Goal: Navigation & Orientation: Understand site structure

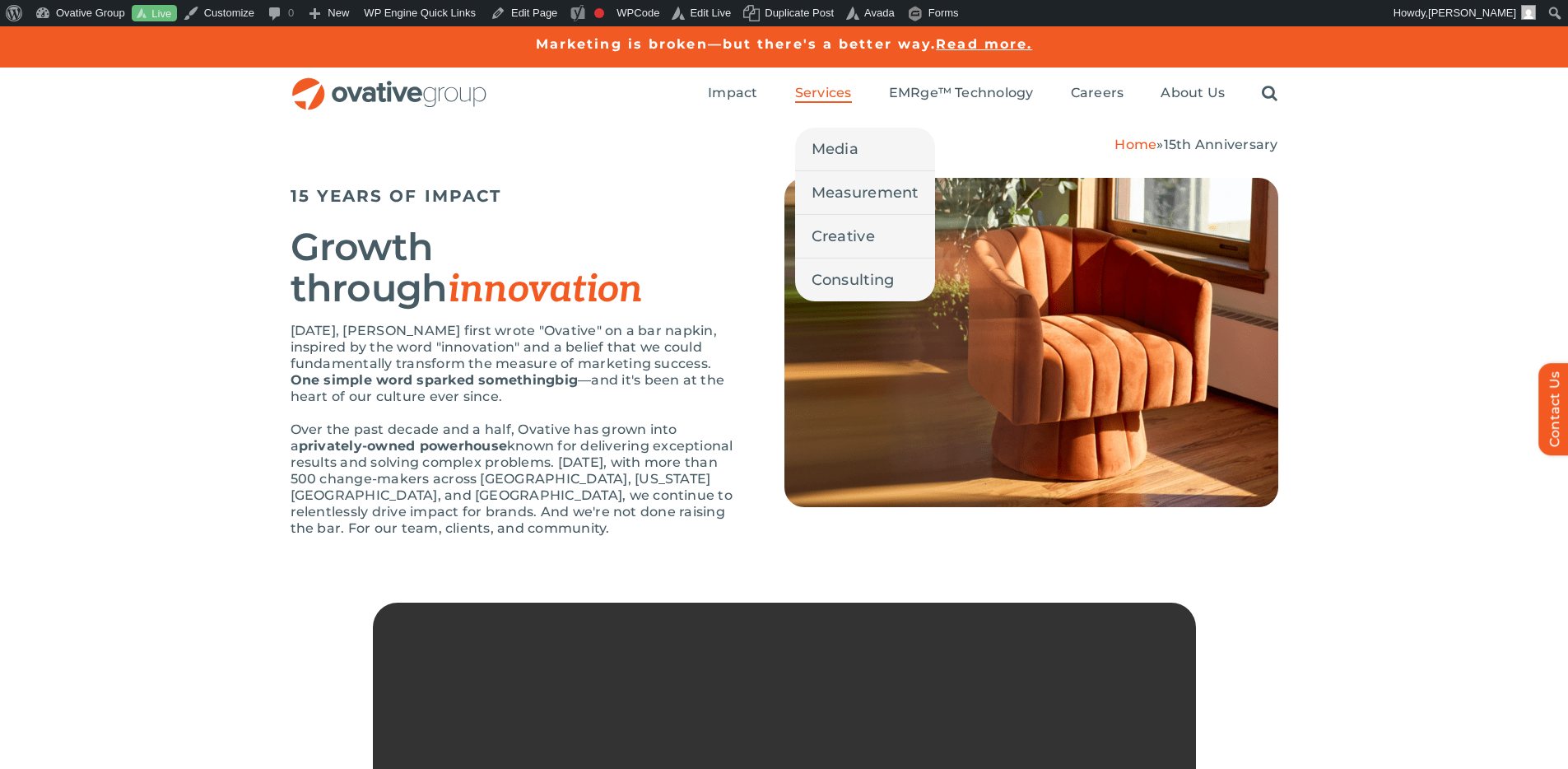
click at [818, 95] on span "Services" at bounding box center [823, 93] width 57 height 17
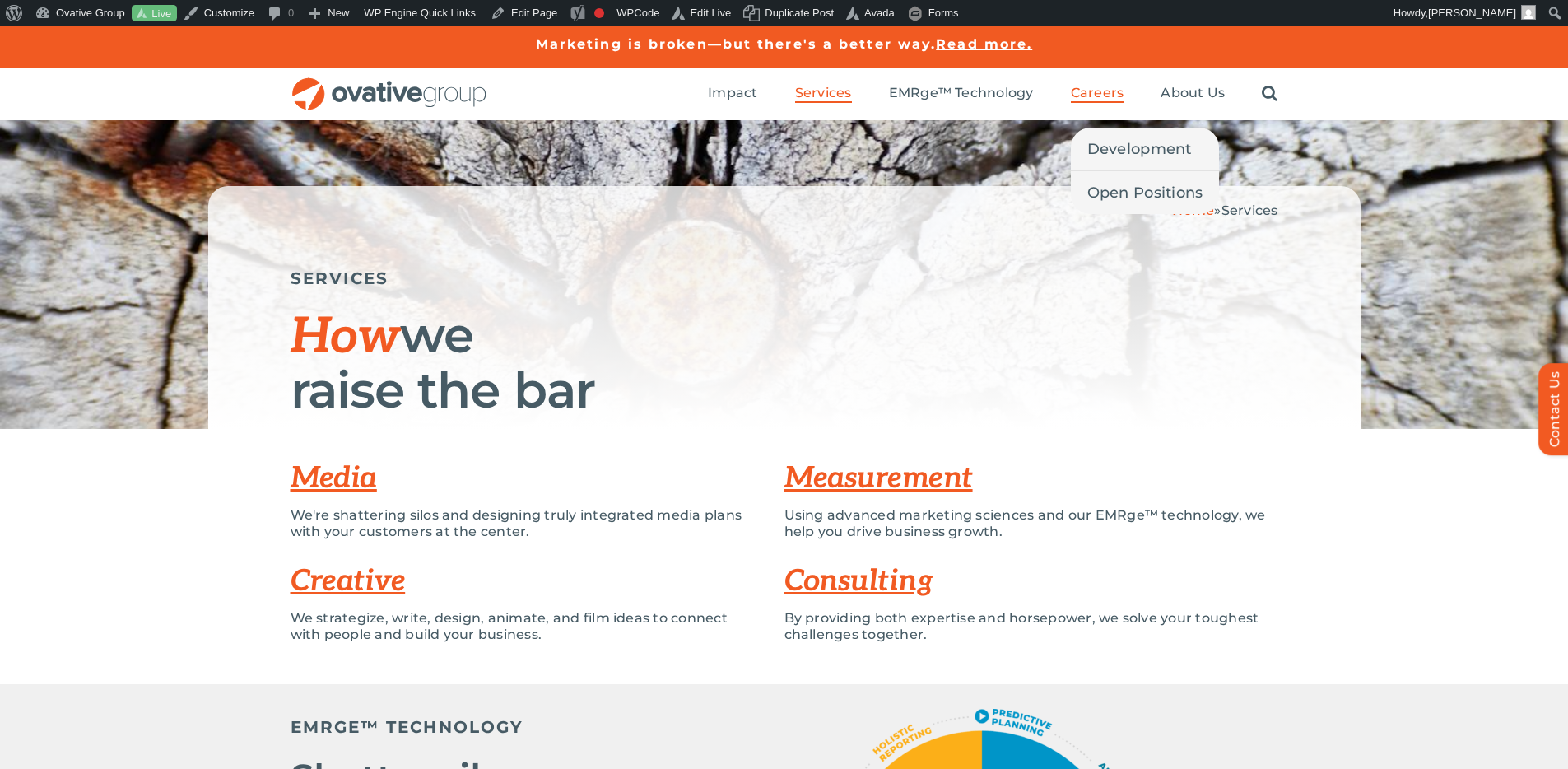
click at [1105, 99] on span "Careers" at bounding box center [1098, 93] width 54 height 17
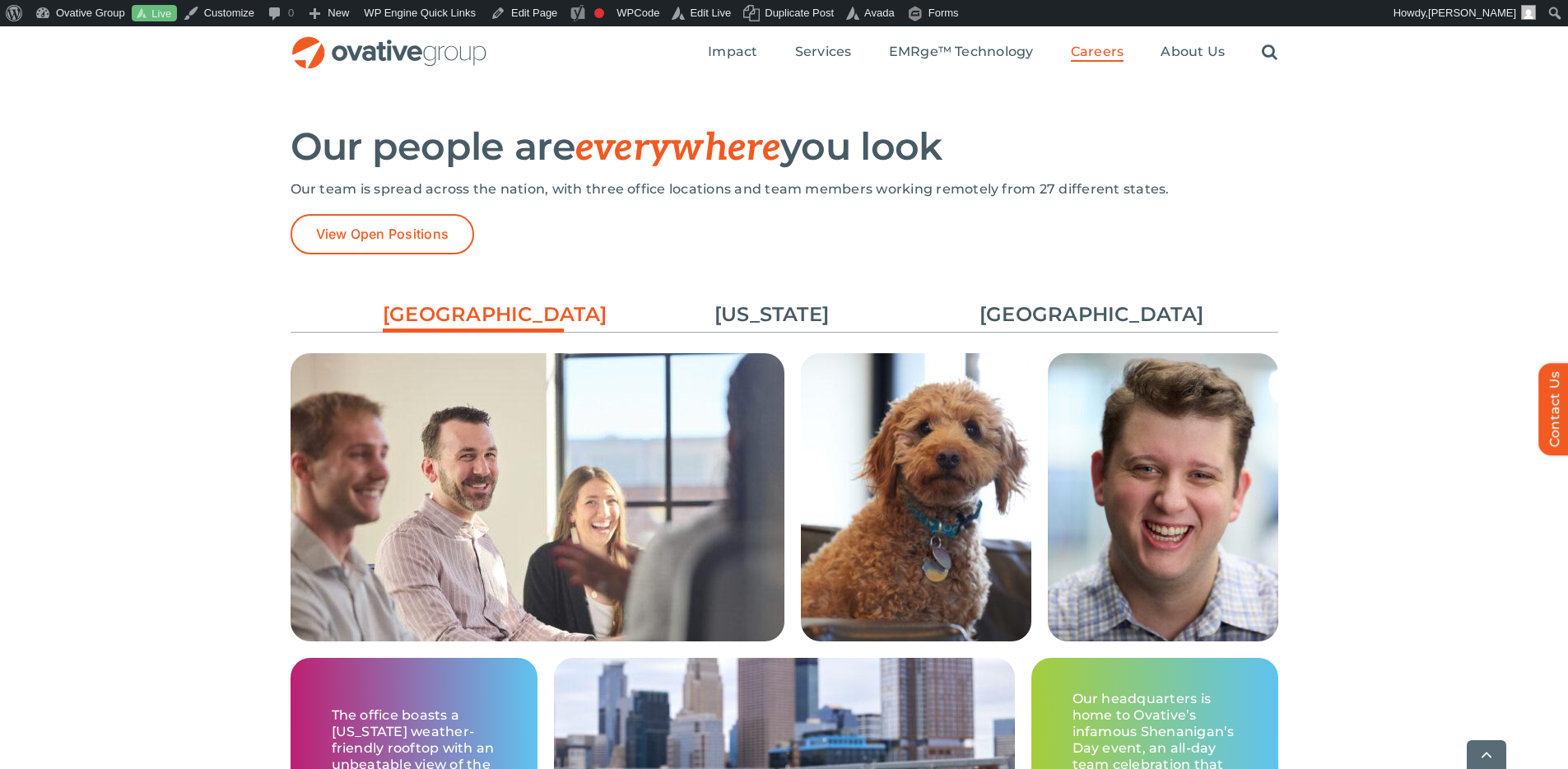
scroll to position [2355, 0]
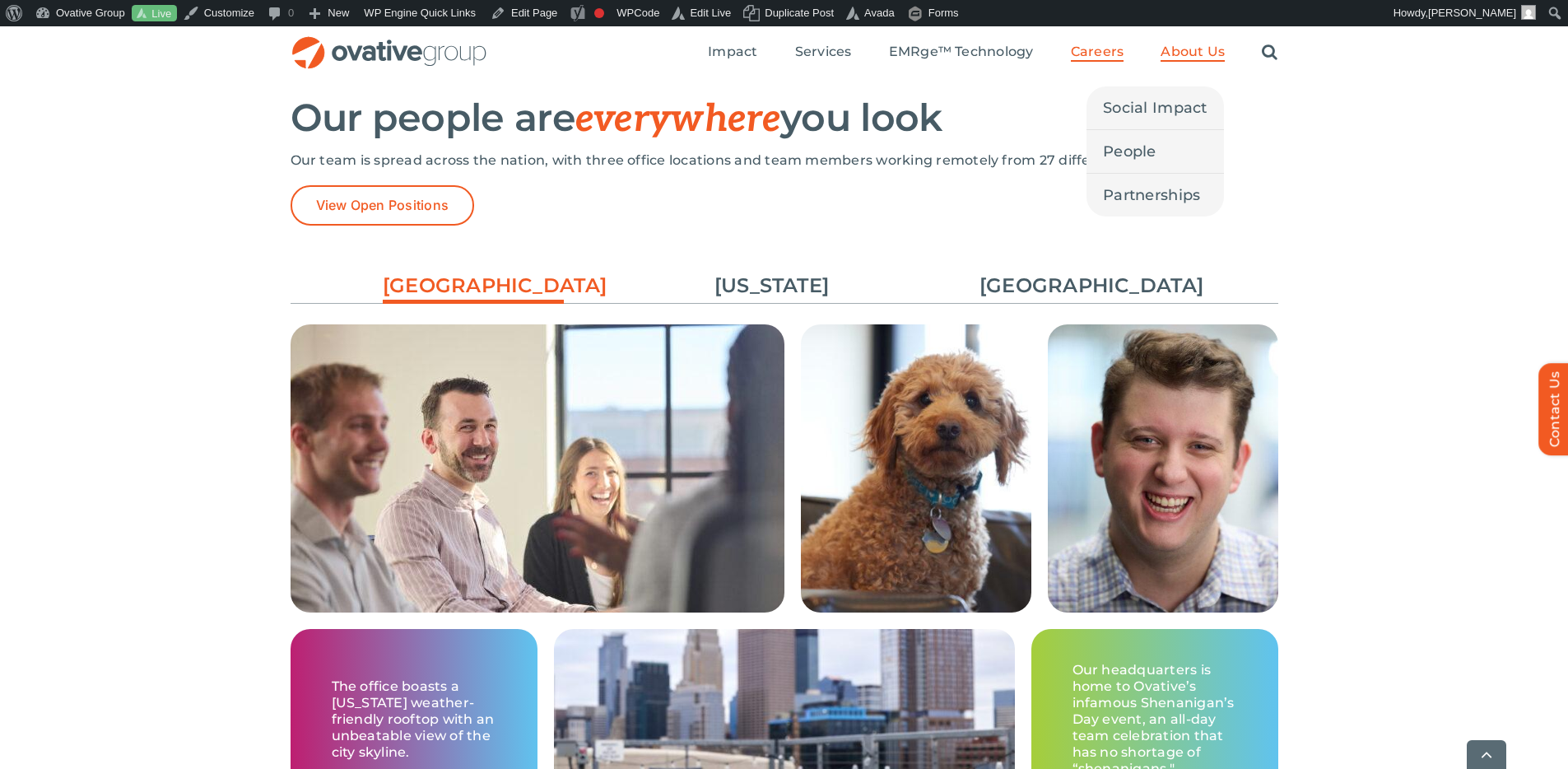
click at [1199, 53] on span "About Us" at bounding box center [1193, 52] width 65 height 17
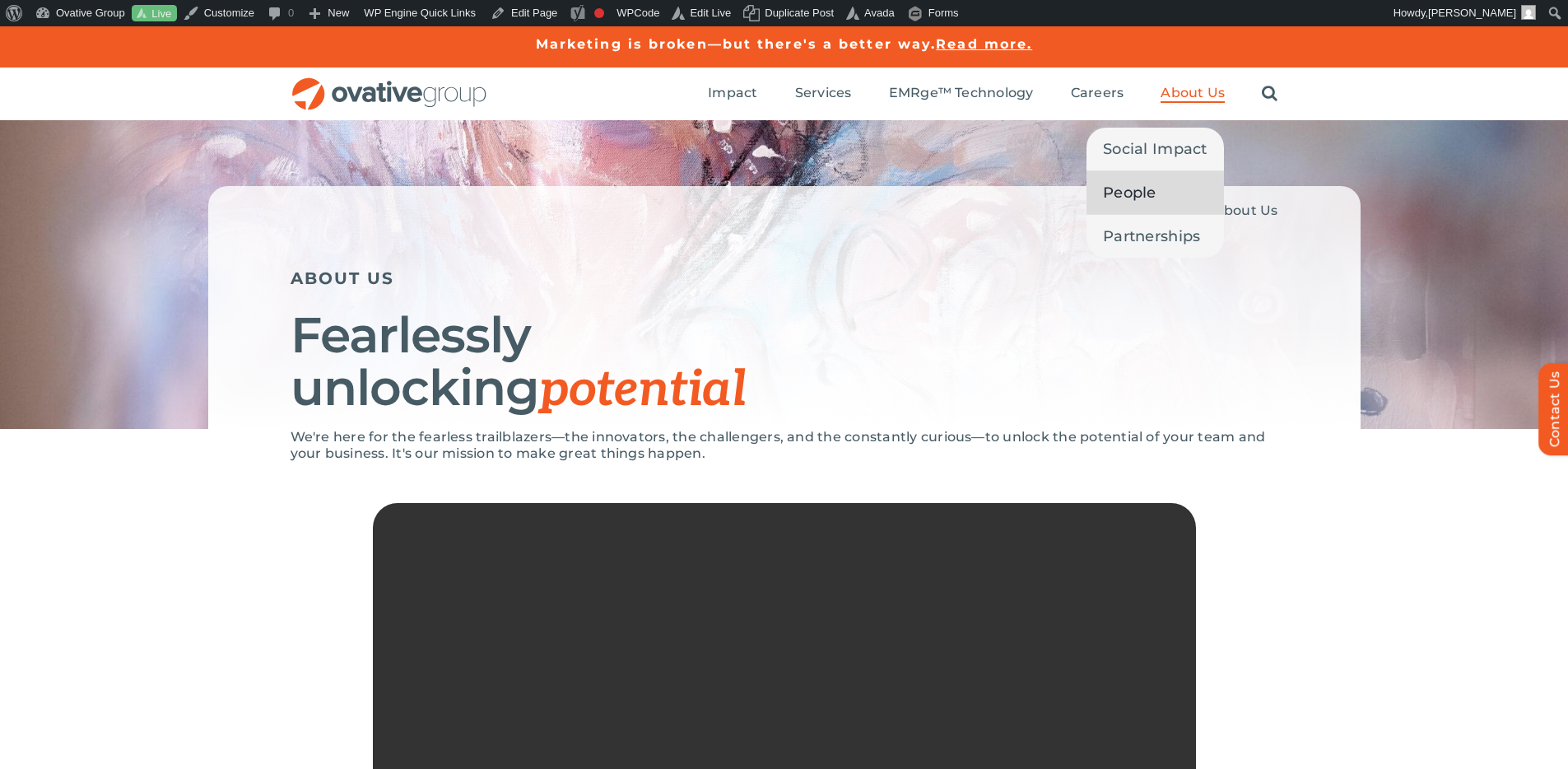
click at [1156, 193] on span "People" at bounding box center [1130, 192] width 54 height 23
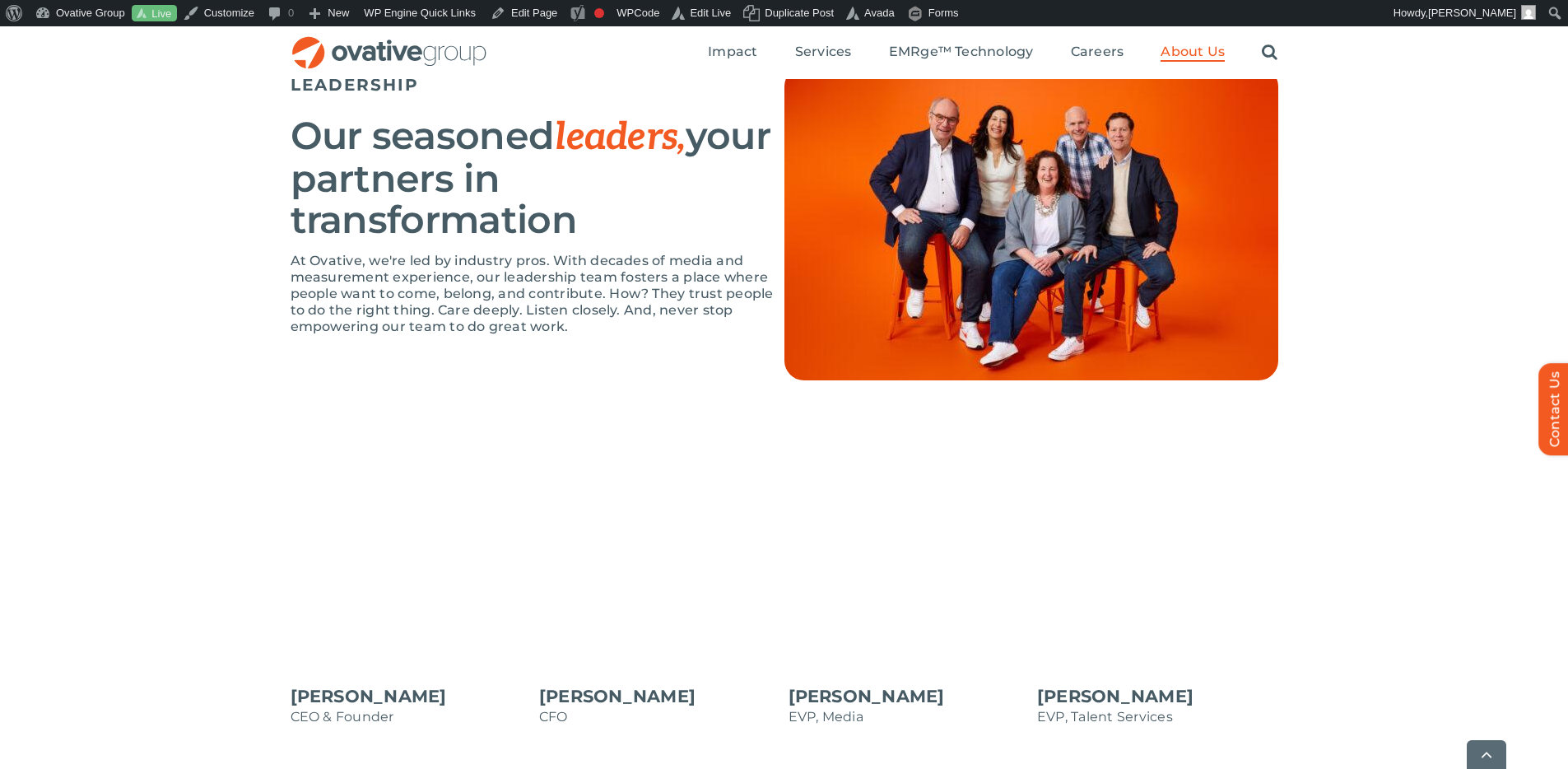
scroll to position [1202, 0]
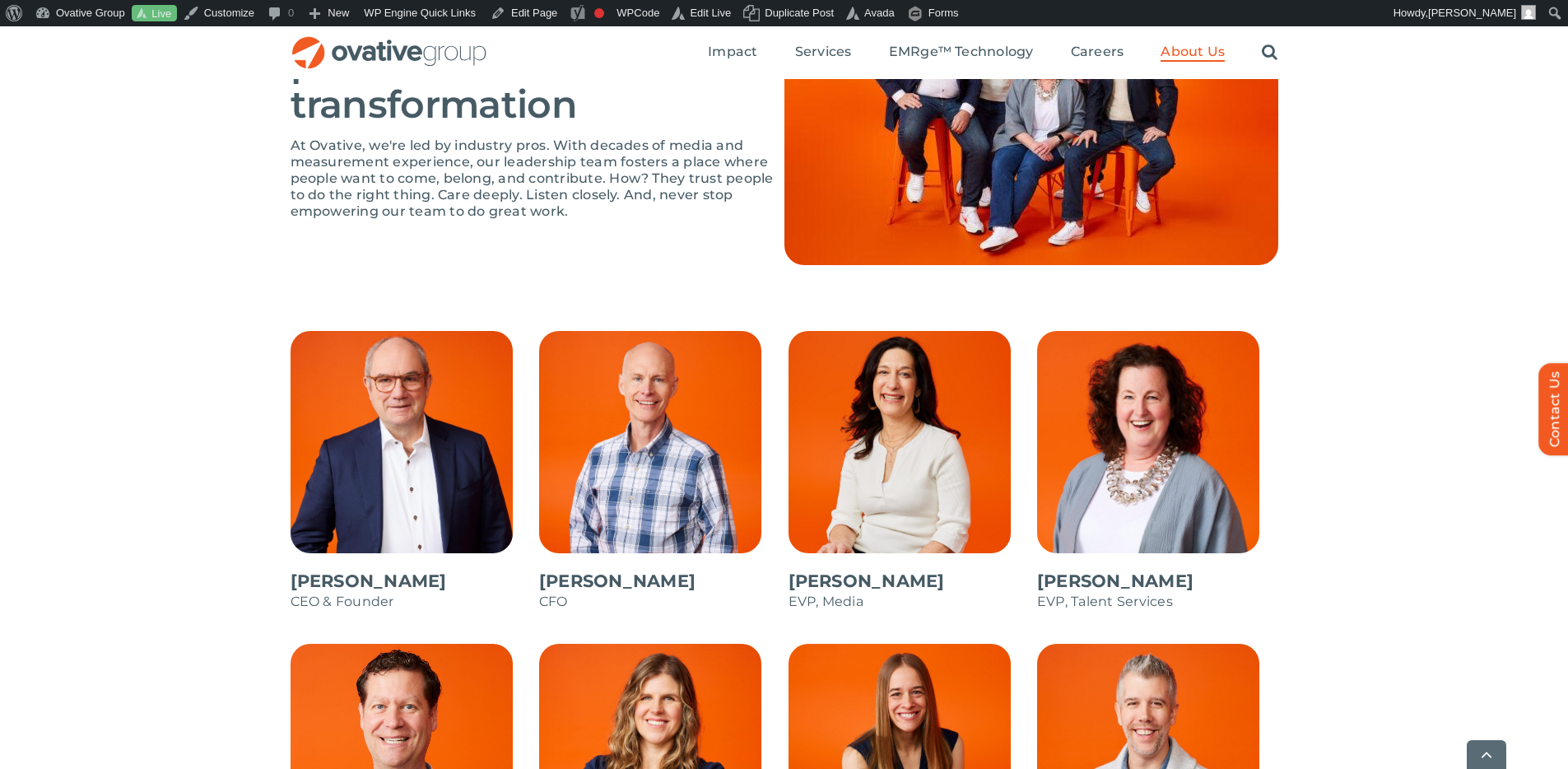
click at [1383, 442] on div "Dale Nitschke CEO & Founder Steve Benson CFO Annie Zipfel EVP, Media Bonnie Gro…" at bounding box center [784, 693] width 1568 height 726
click at [527, 16] on link "Edit Page" at bounding box center [524, 13] width 80 height 26
click at [1356, 118] on div "LEADERSHIP Our seasoned leaders, your partners in transformation At Ovative, we…" at bounding box center [784, 140] width 1568 height 379
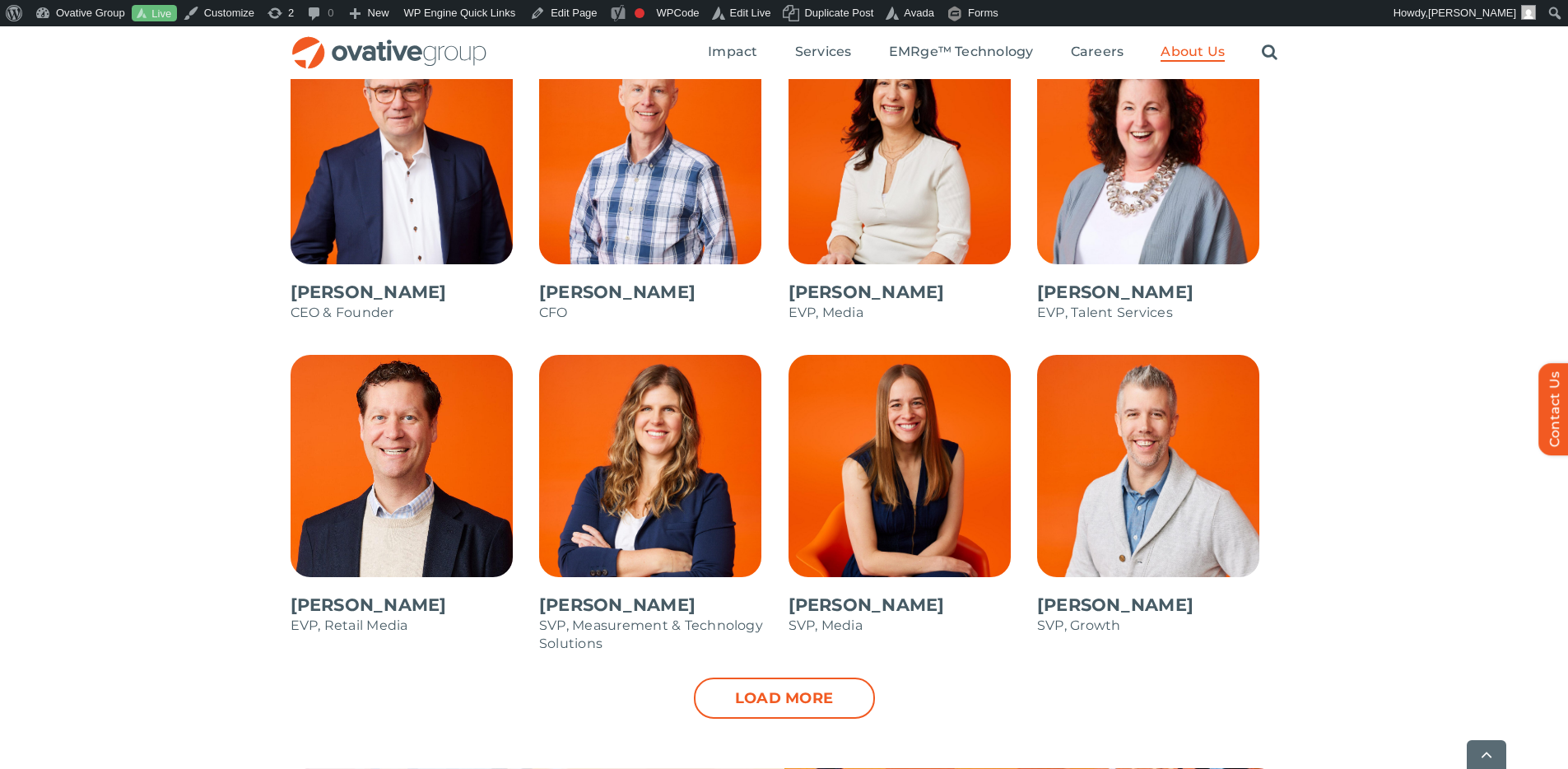
scroll to position [1567, 0]
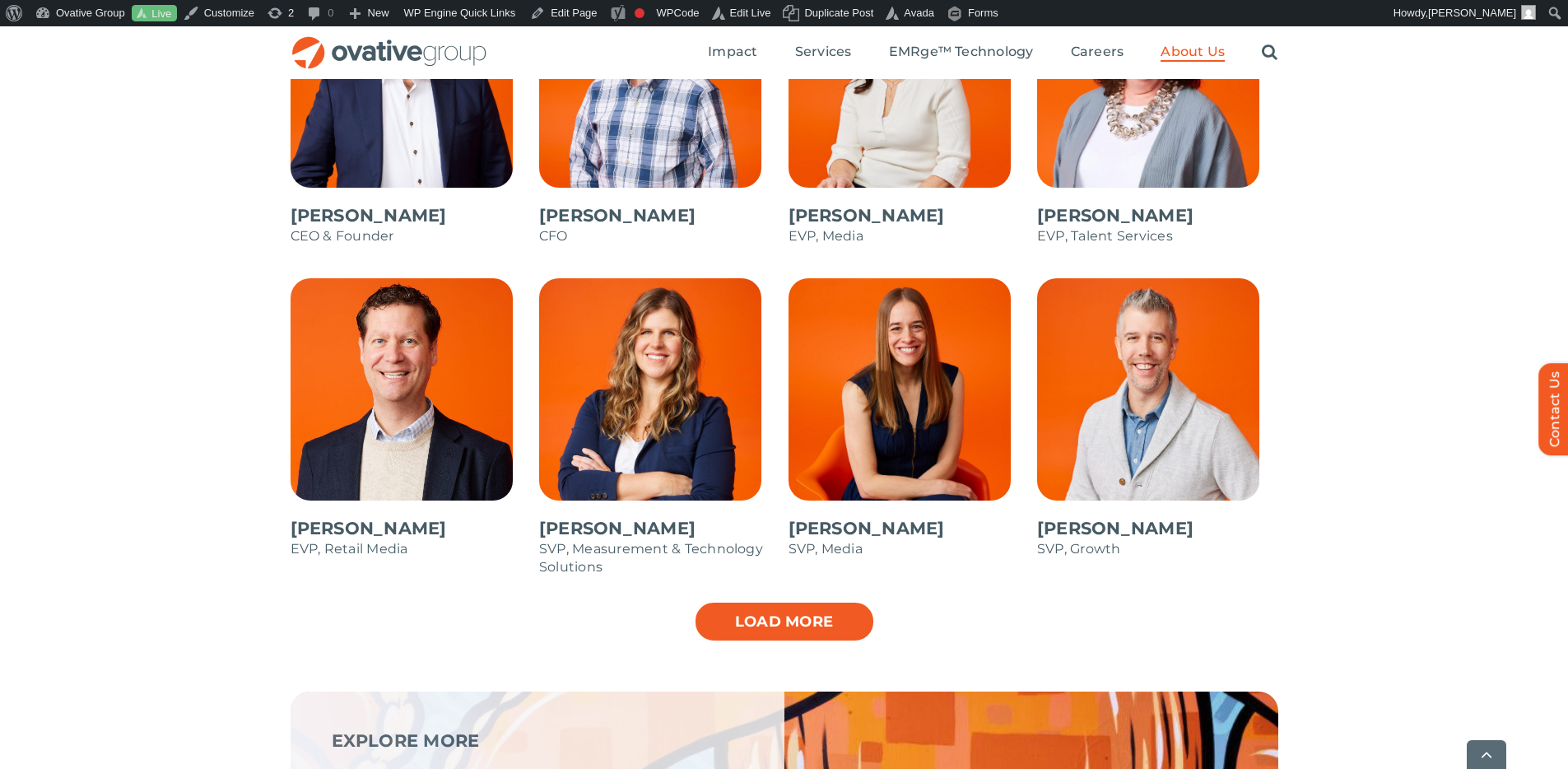
click at [802, 616] on link "Load more" at bounding box center [785, 621] width 181 height 41
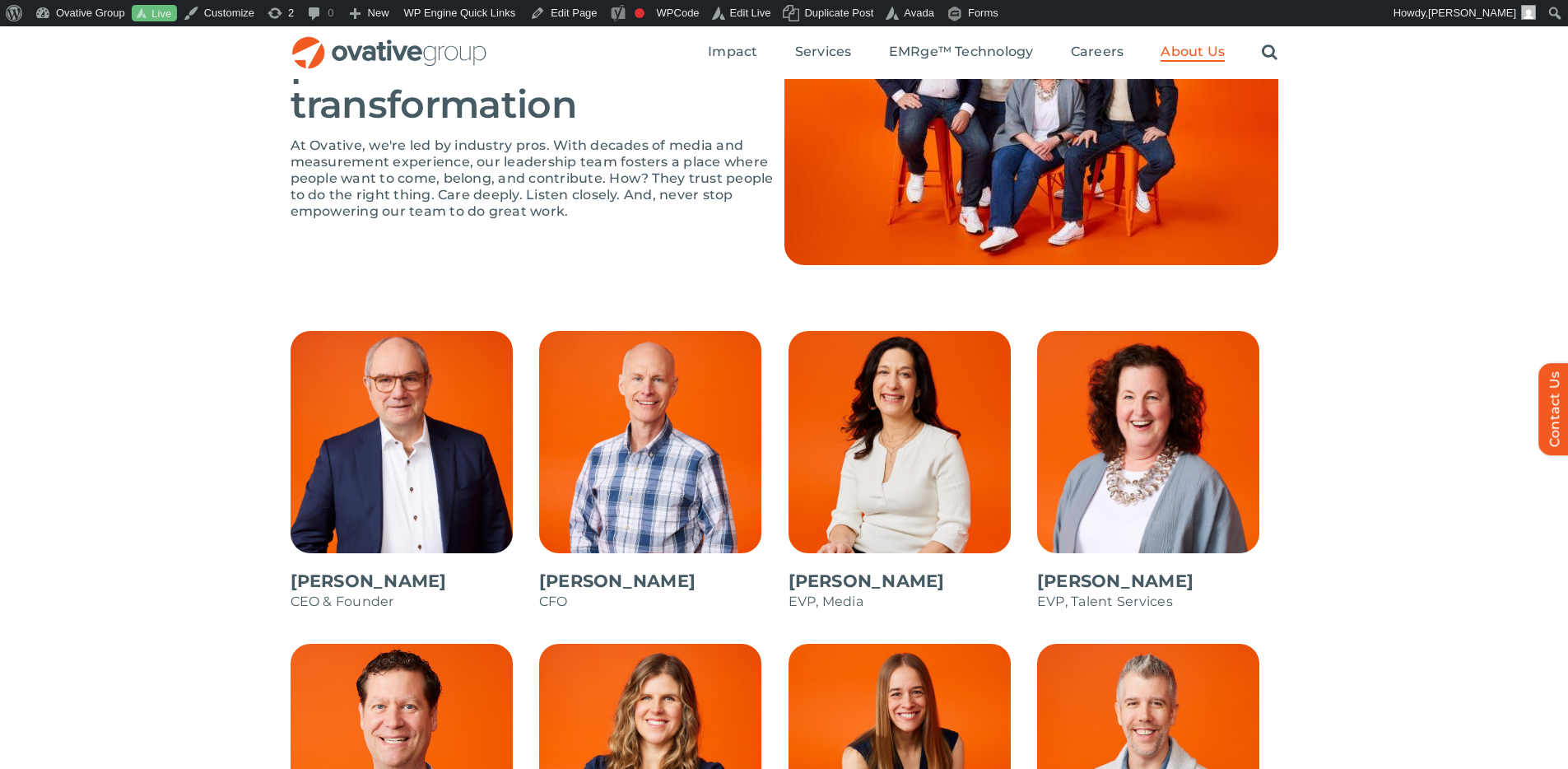
scroll to position [1191, 0]
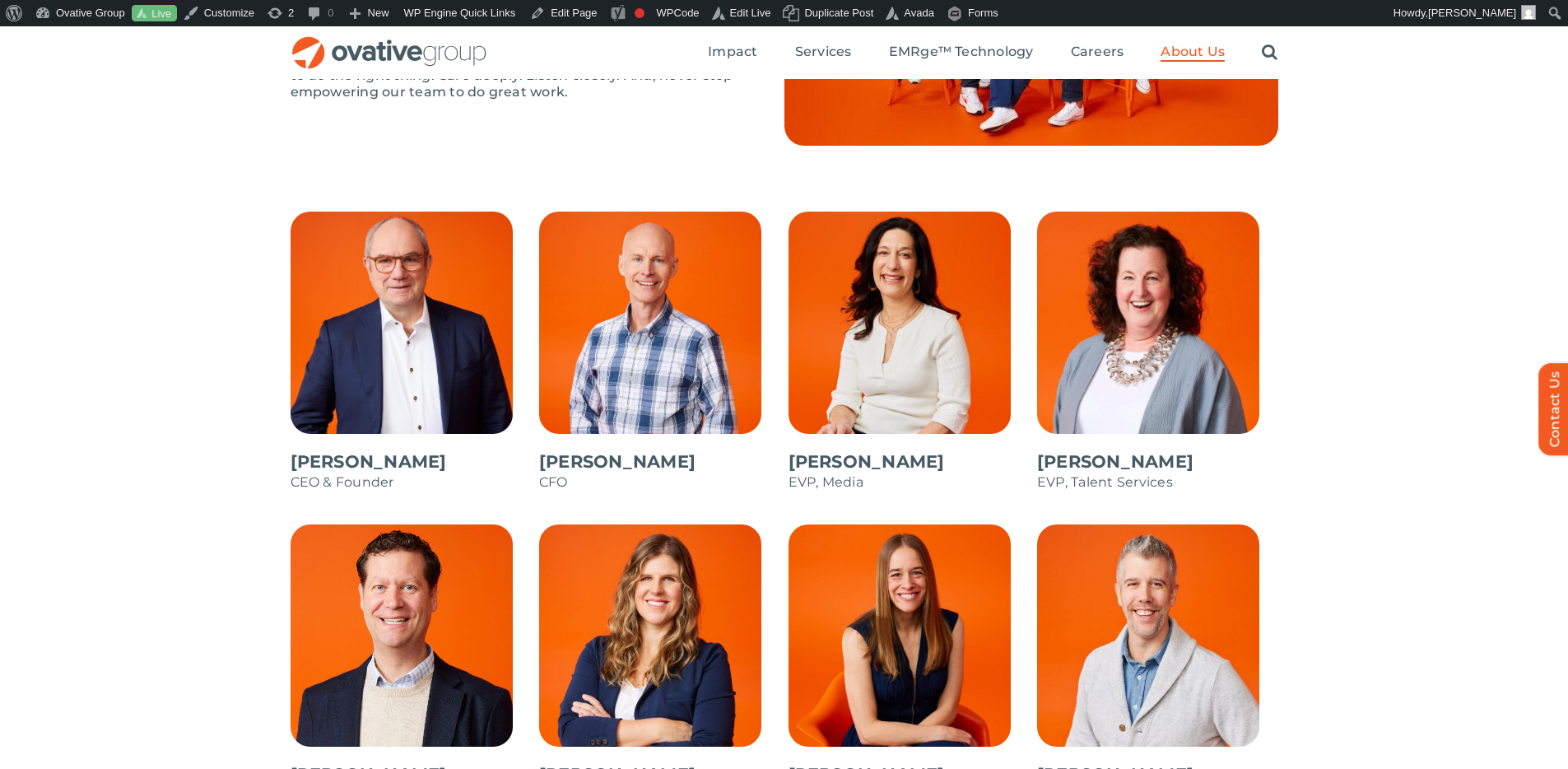
scroll to position [1318, 0]
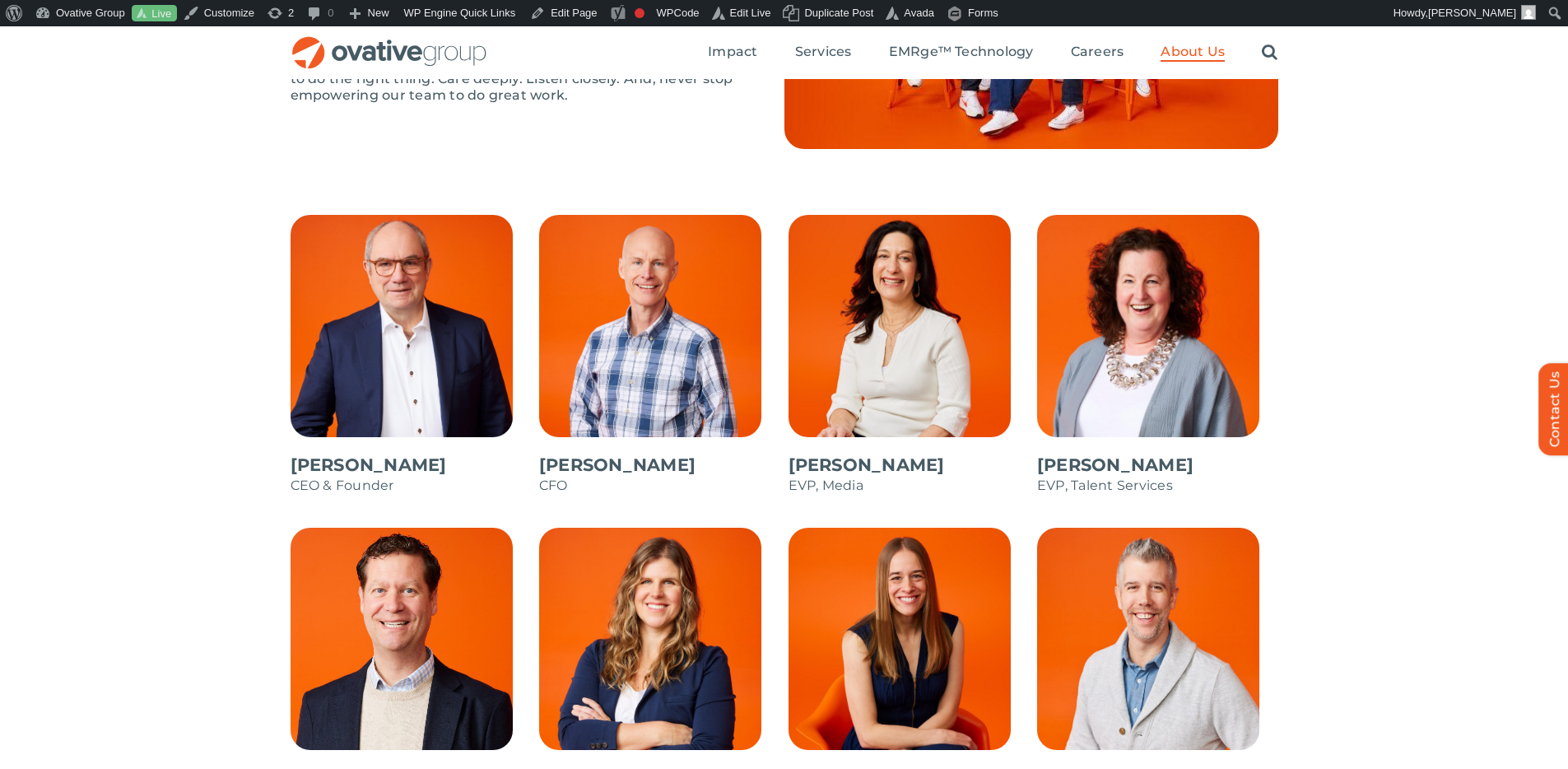
click at [400, 362] on span at bounding box center [410, 363] width 241 height 296
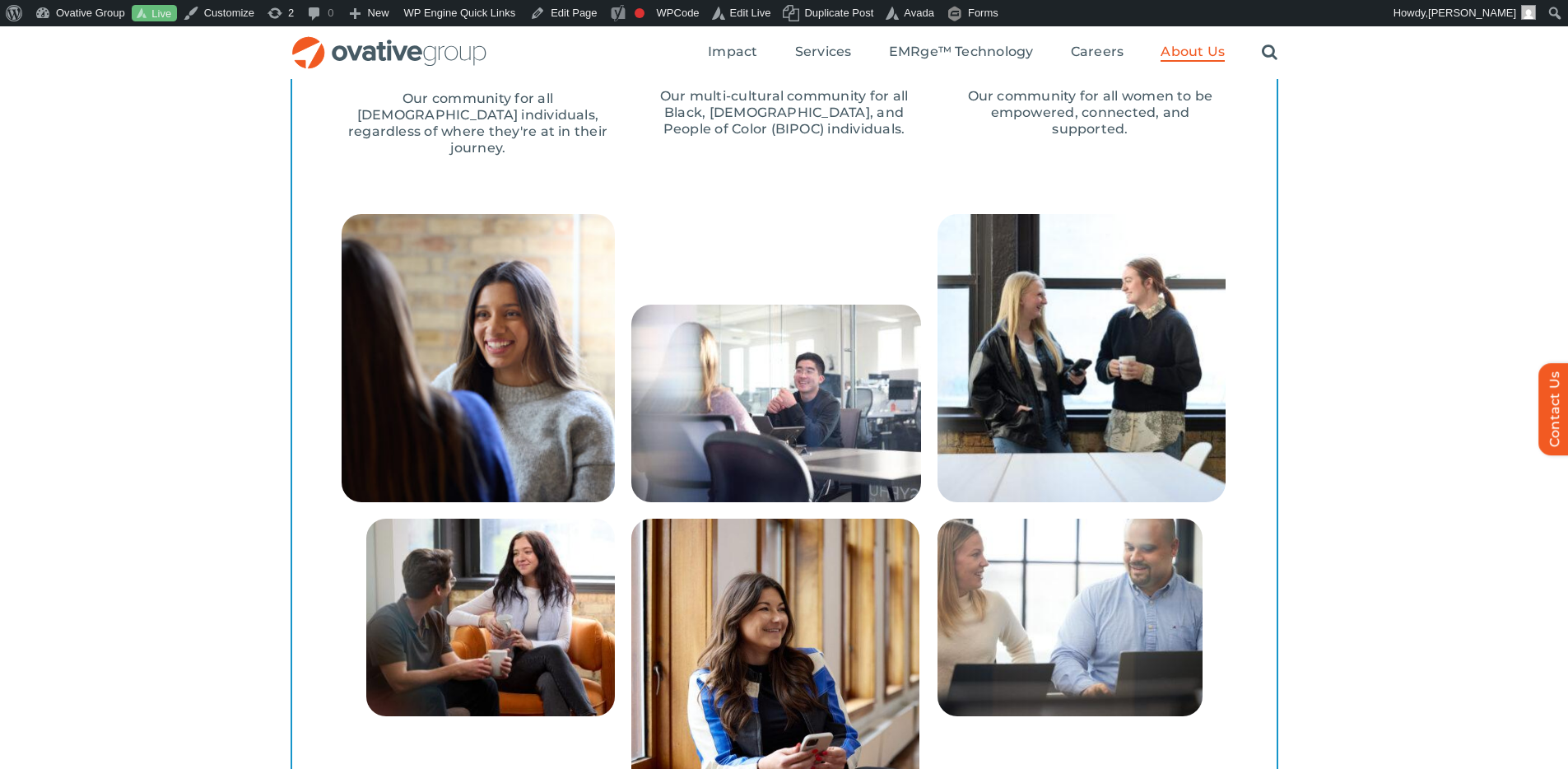
scroll to position [2294, 0]
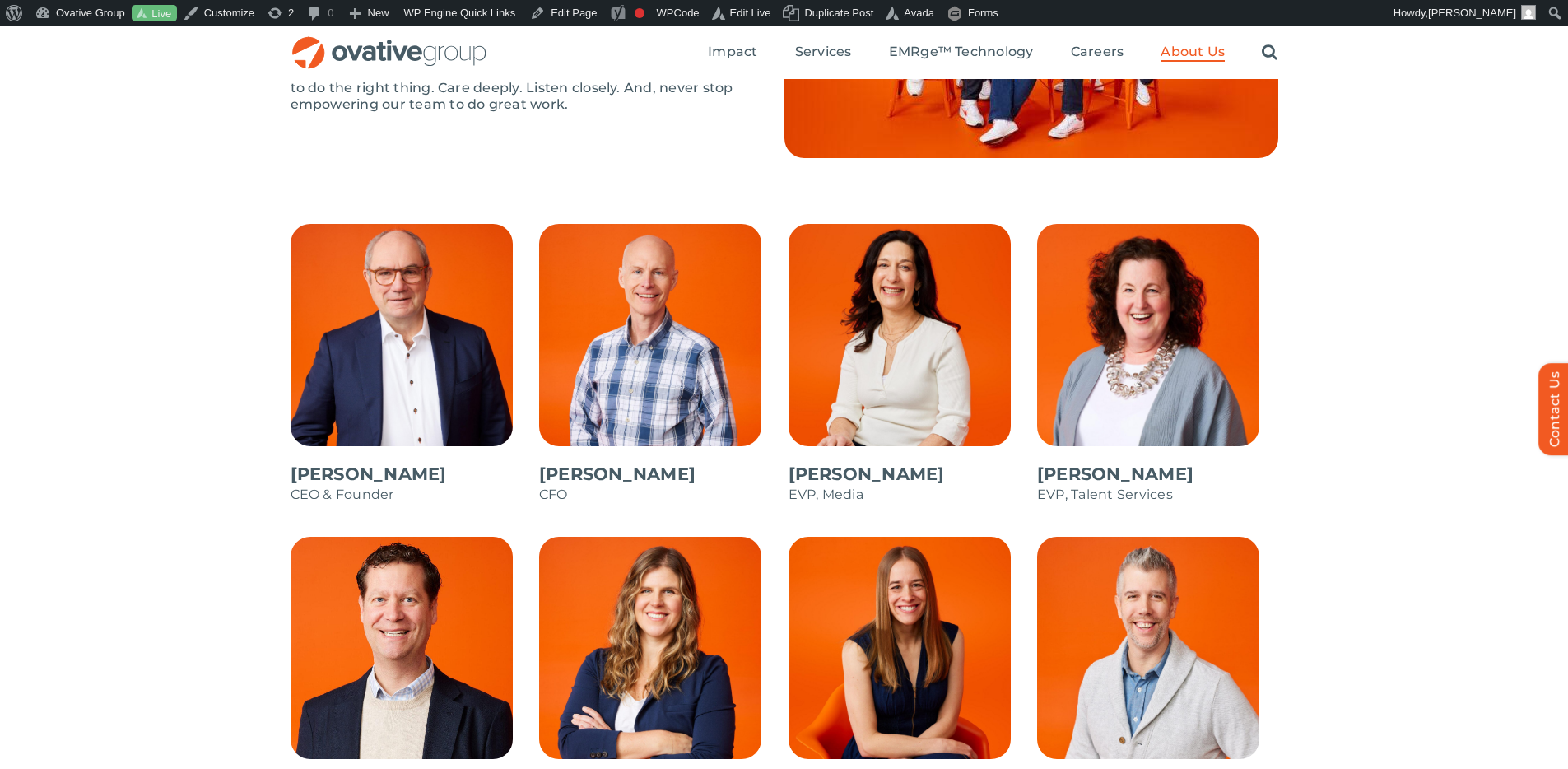
scroll to position [1290, 0]
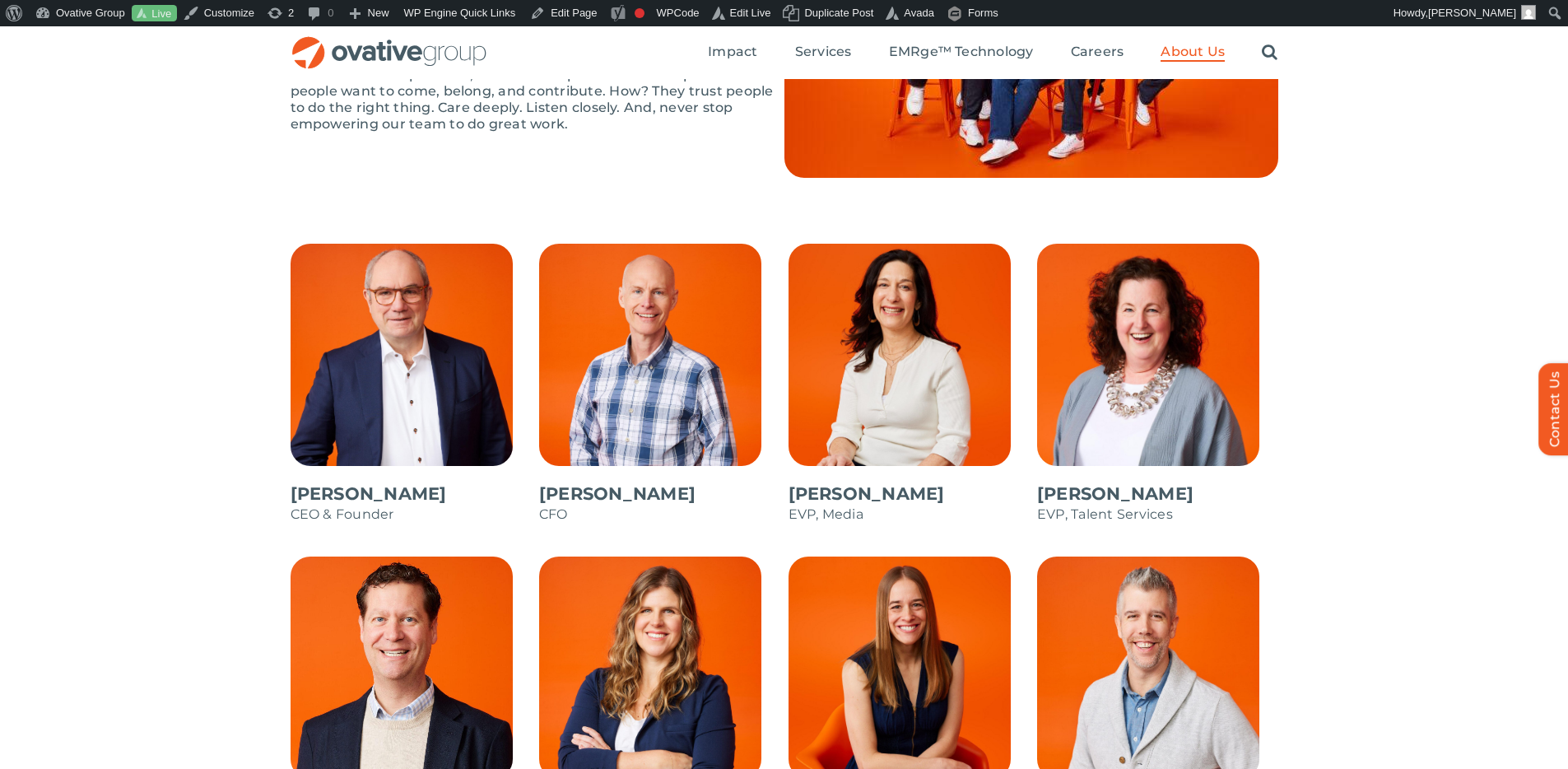
click at [1353, 215] on div "LEADERSHIP Our seasoned leaders, your partners in transformation At Ovative, we…" at bounding box center [784, 54] width 1568 height 379
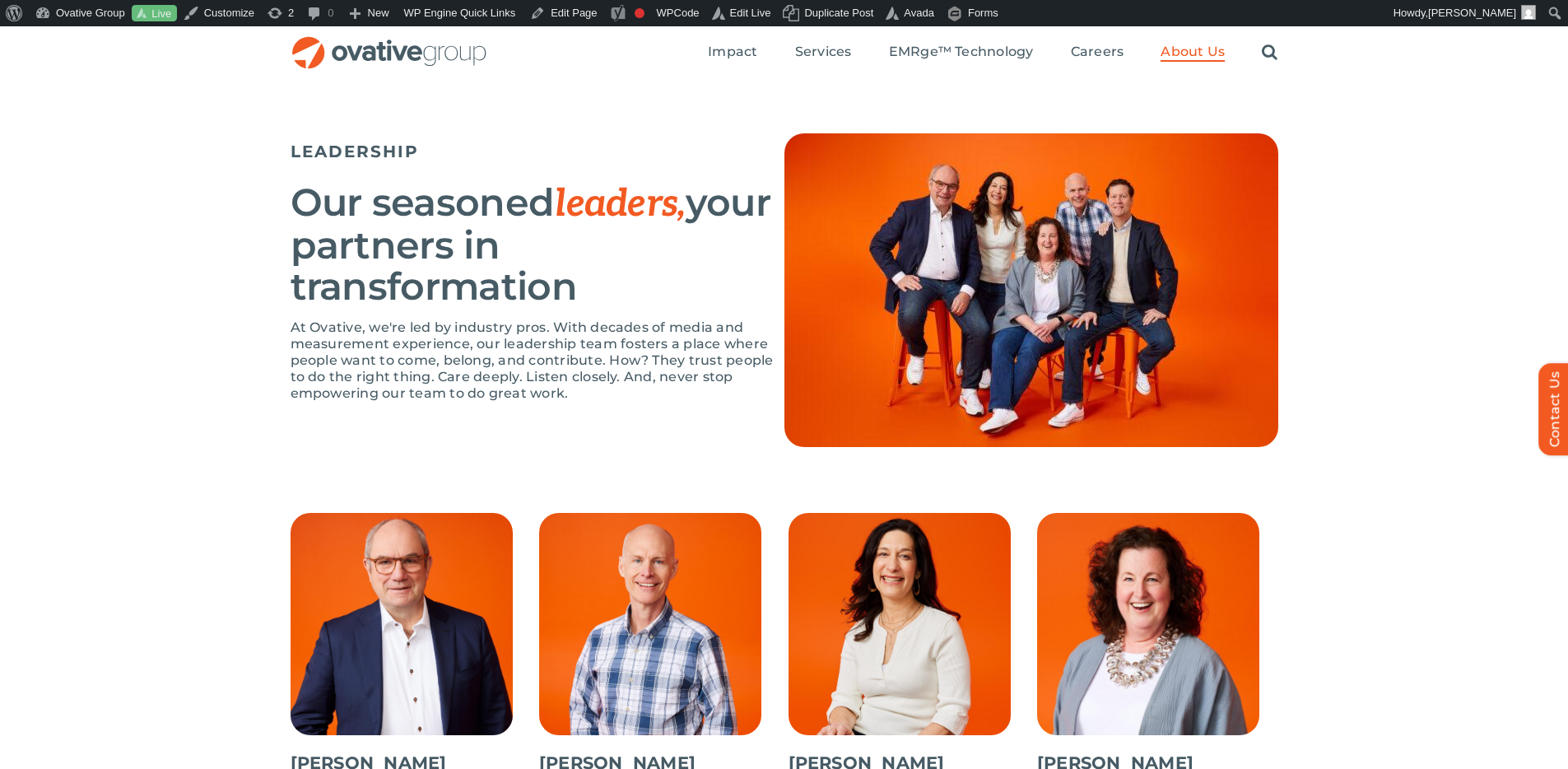
scroll to position [1017, 0]
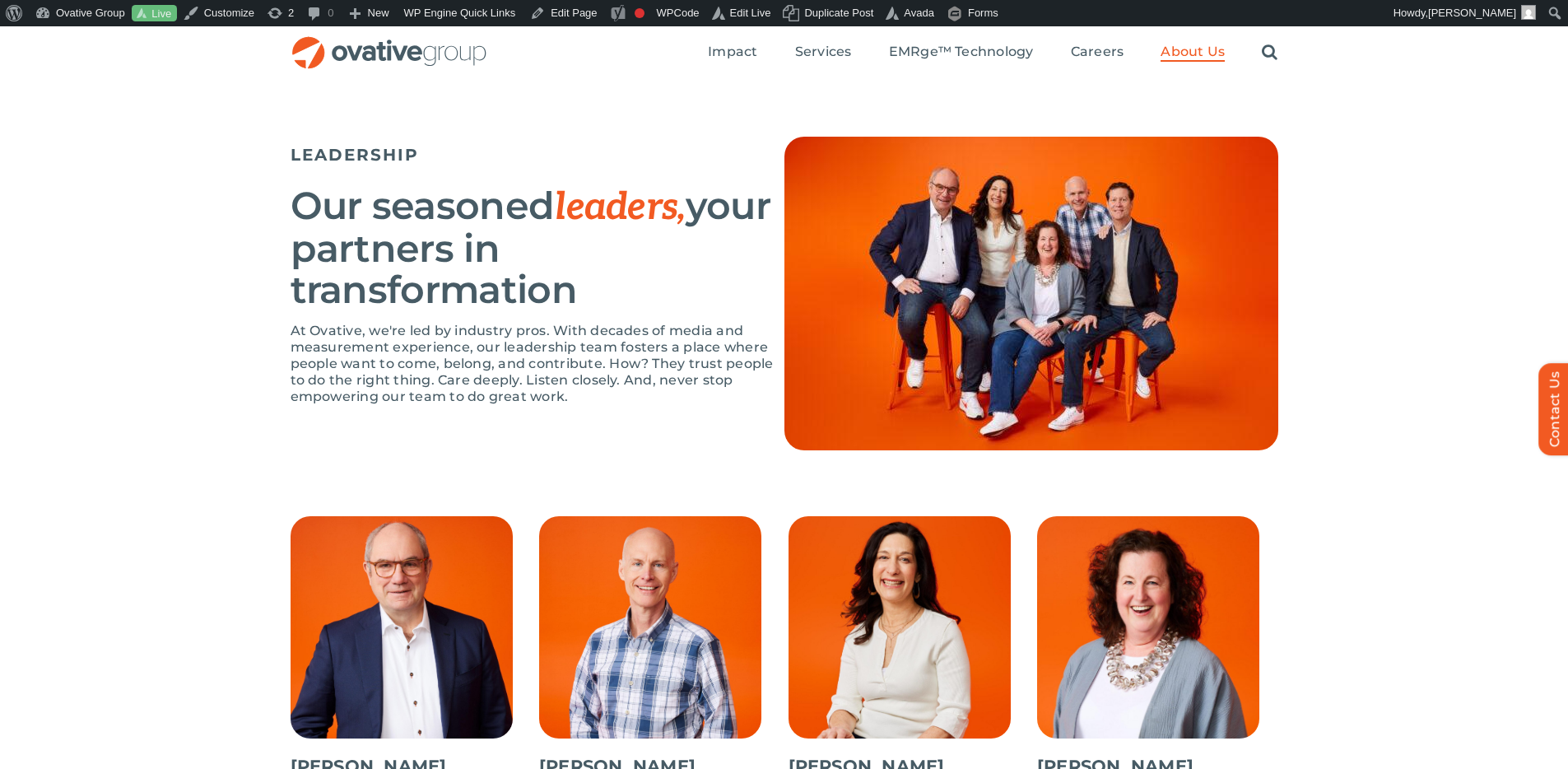
click at [1364, 399] on div "LEADERSHIP Our seasoned leaders, your partners in transformation At Ovative, we…" at bounding box center [784, 327] width 1568 height 379
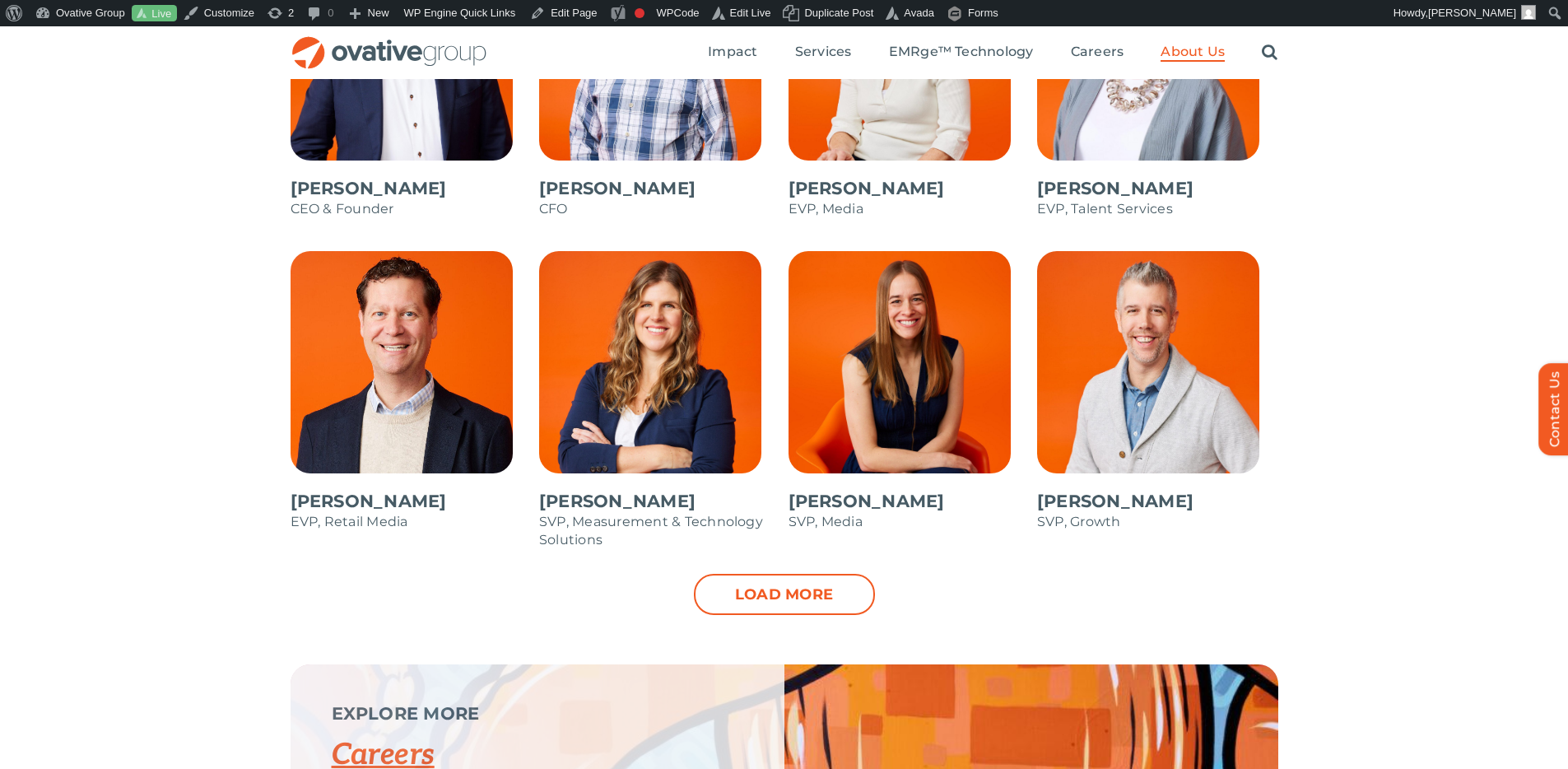
scroll to position [1562, 0]
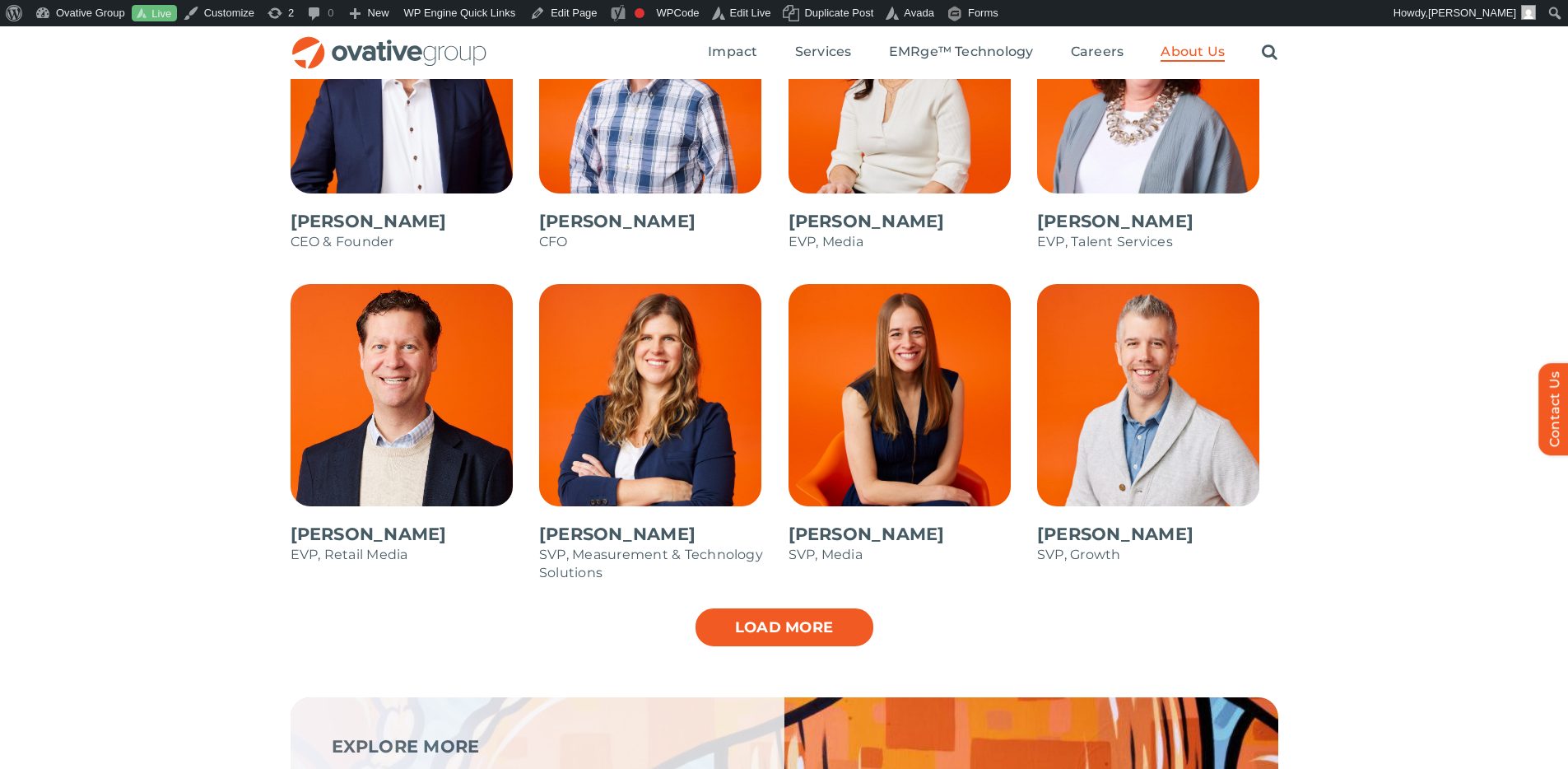
click at [751, 638] on link "Load more" at bounding box center [785, 627] width 181 height 41
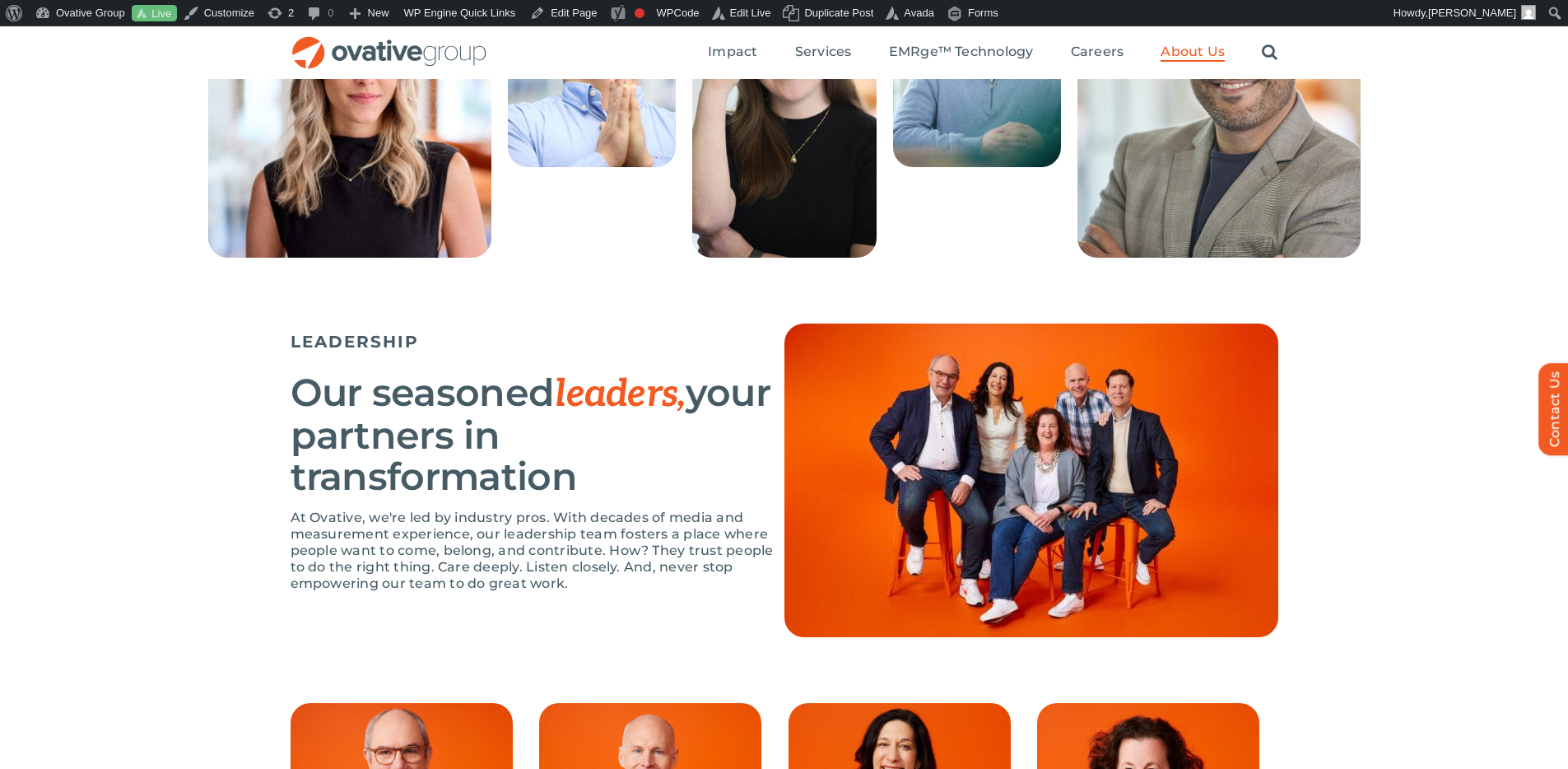
scroll to position [829, 0]
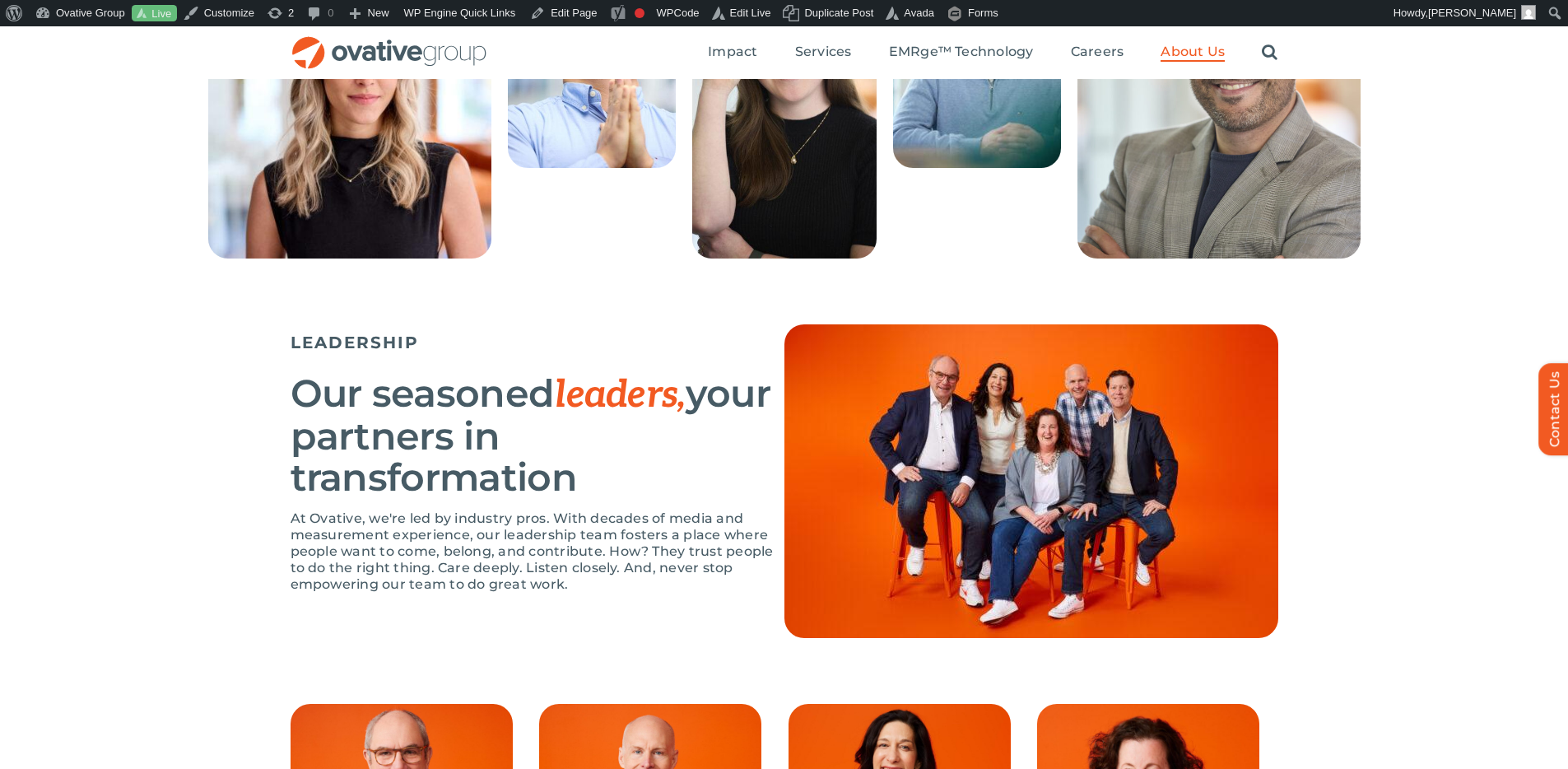
click at [1421, 380] on div "LEADERSHIP Our seasoned leaders, your partners in transformation At Ovative, we…" at bounding box center [784, 514] width 1568 height 379
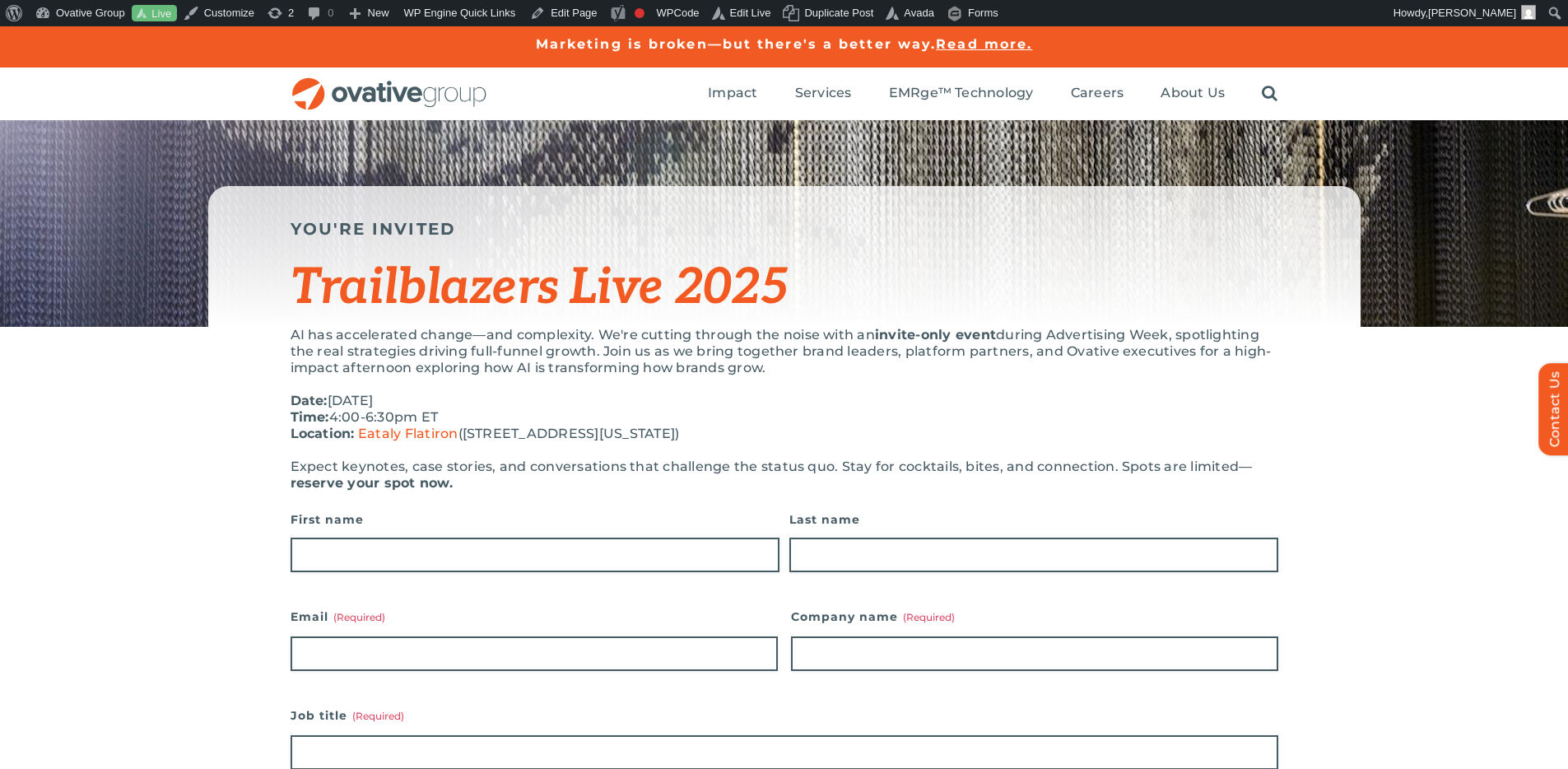
click at [998, 391] on div "AI has accelerated change—and complexity. We're cutting through the noise with …" at bounding box center [784, 409] width 988 height 165
click at [605, 336] on p "AI has accelerated change—and complexity. We're cutting through the noise with …" at bounding box center [784, 351] width 988 height 50
